Goal: Task Accomplishment & Management: Use online tool/utility

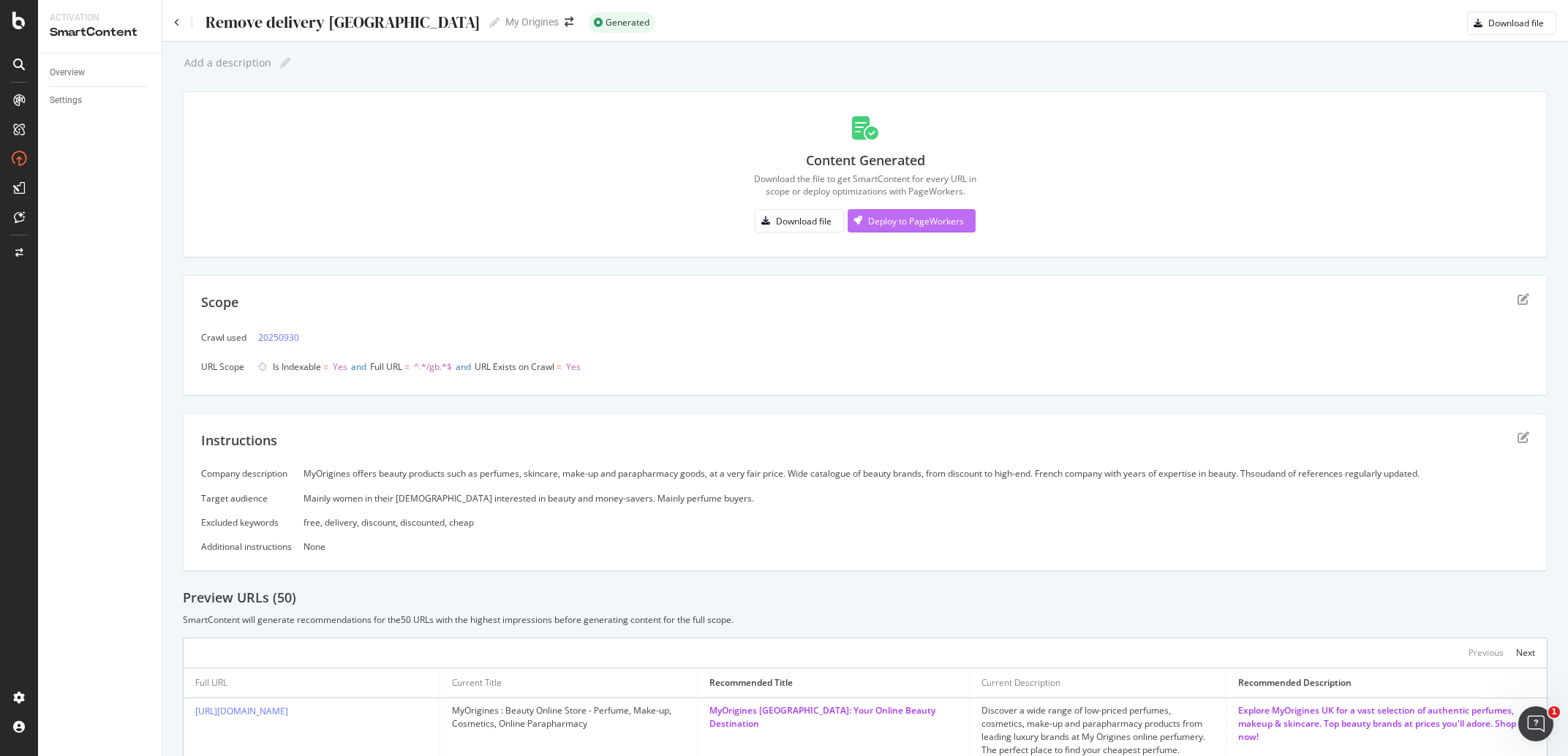
click at [940, 223] on div "Deploy to PageWorkers" at bounding box center [916, 221] width 96 height 13
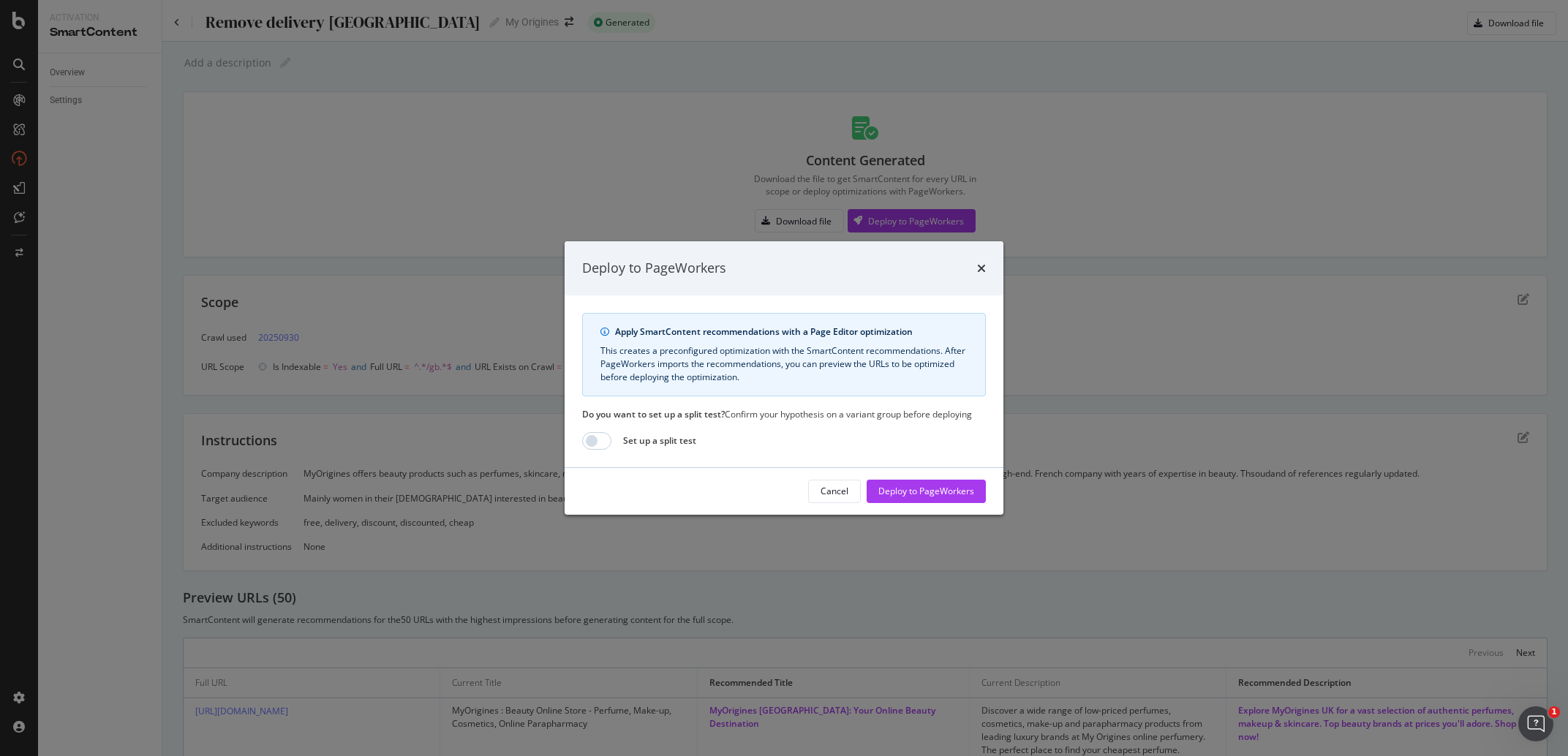
click at [918, 505] on div "Cancel Deploy to PageWorkers" at bounding box center [784, 490] width 439 height 47
click at [926, 497] on div "Deploy to PageWorkers" at bounding box center [926, 490] width 96 height 13
